Goal: Browse casually

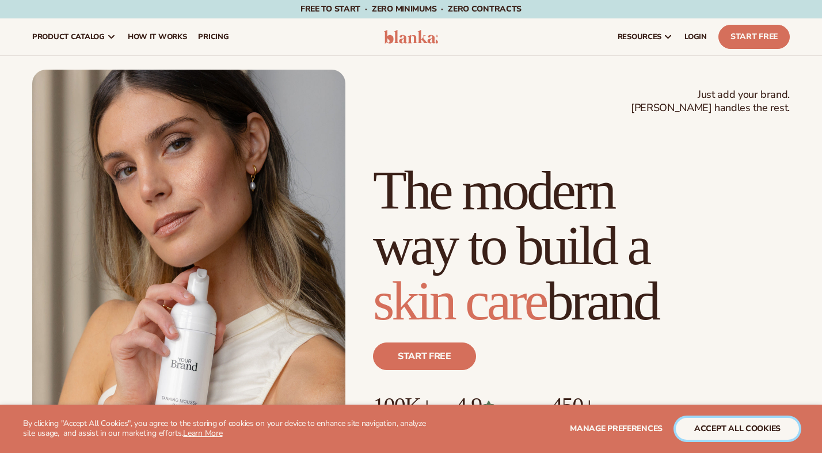
click at [718, 427] on button "accept all cookies" at bounding box center [736, 429] width 123 height 22
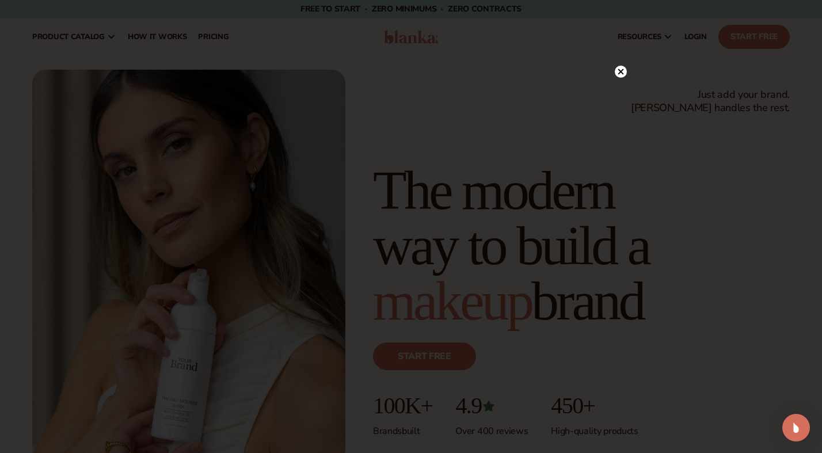
click at [619, 70] on icon at bounding box center [621, 72] width 6 height 6
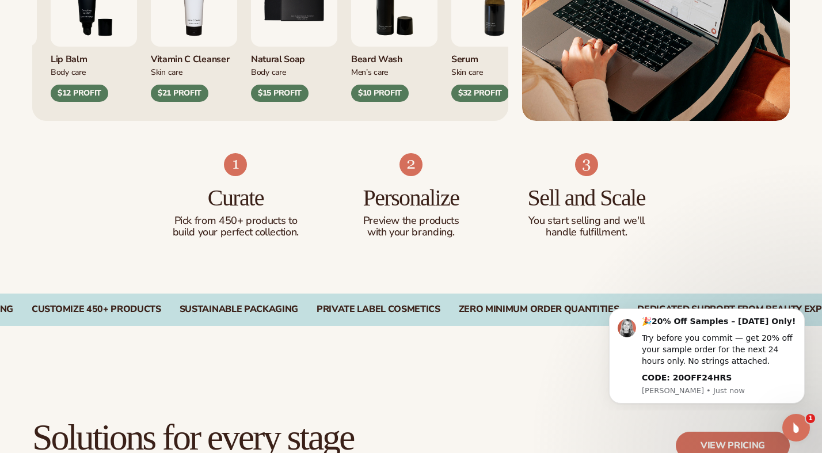
scroll to position [663, 0]
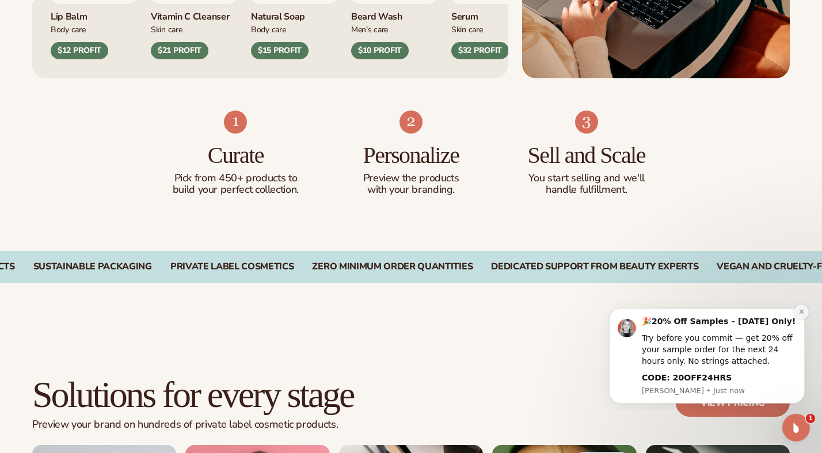
click at [797, 314] on button "Dismiss notification" at bounding box center [800, 311] width 15 height 15
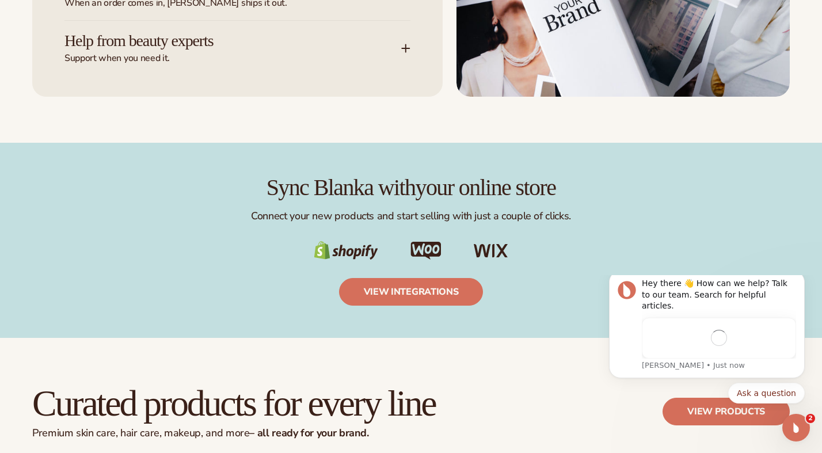
scroll to position [0, 0]
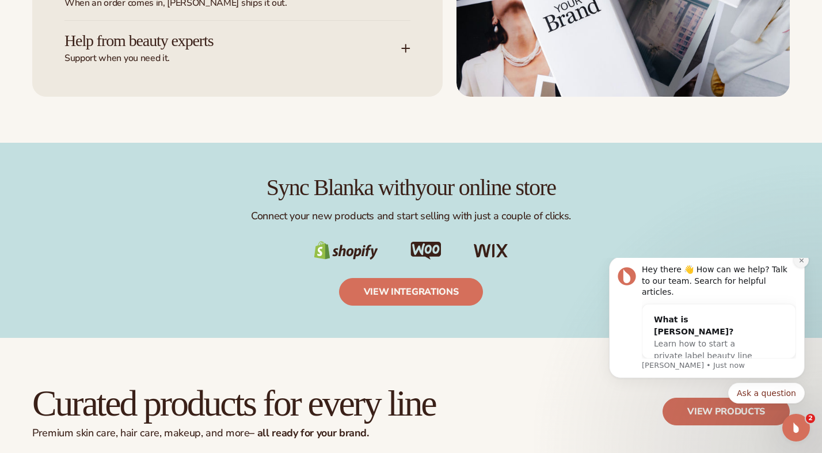
click at [800, 264] on icon "Dismiss notification" at bounding box center [801, 260] width 6 height 6
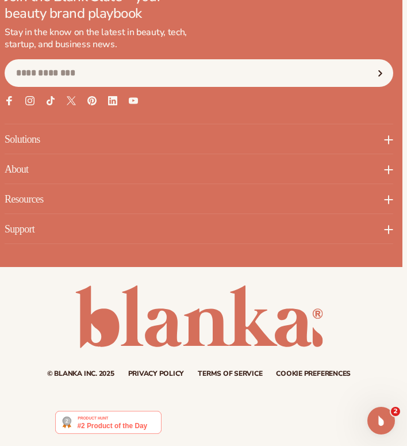
scroll to position [5610, 5]
